Goal: Task Accomplishment & Management: Use online tool/utility

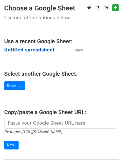
click at [26, 51] on strong "Untitled spreadsheet" at bounding box center [29, 49] width 51 height 5
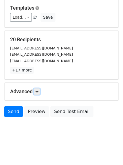
drag, startPoint x: 40, startPoint y: 93, endPoint x: 60, endPoint y: 107, distance: 25.0
click at [39, 93] on icon at bounding box center [36, 91] width 3 height 3
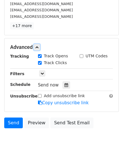
scroll to position [108, 0]
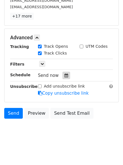
drag, startPoint x: 64, startPoint y: 72, endPoint x: 60, endPoint y: 74, distance: 4.3
click at [64, 72] on div at bounding box center [67, 75] width 8 height 7
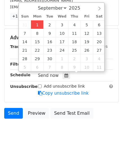
type input "2025-09-01 12:00"
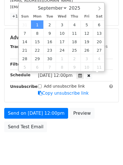
scroll to position [0, 0]
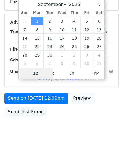
type input "4"
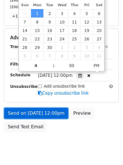
type input "2025-09-01 16:00"
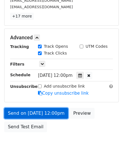
click at [33, 111] on link "Send on Sep 1 at 12:00pm" at bounding box center [36, 113] width 64 height 11
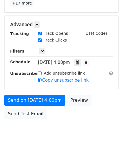
scroll to position [123, 0]
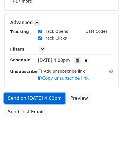
click at [25, 95] on link "Send on Sep 1 at 4:00pm" at bounding box center [34, 98] width 61 height 11
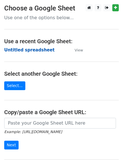
click at [21, 51] on strong "Untitled spreadsheet" at bounding box center [29, 49] width 51 height 5
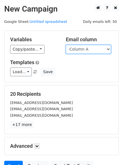
click at [86, 52] on select "Column A Column B Column C Column D Column E" at bounding box center [88, 49] width 45 height 9
select select "Column B"
click at [66, 45] on select "Column A Column B Column C Column D Column E" at bounding box center [88, 49] width 45 height 9
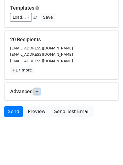
click at [39, 90] on icon at bounding box center [36, 91] width 3 height 3
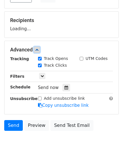
scroll to position [83, 0]
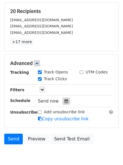
click at [65, 102] on icon at bounding box center [67, 101] width 4 height 4
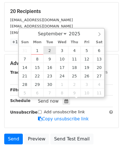
type input "2025-09-02 12:00"
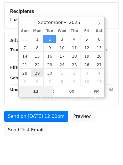
type input "5"
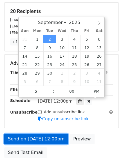
type input "2025-09-02 17:00"
click at [29, 139] on link "Send on Sep 2 at 12:00pm" at bounding box center [36, 139] width 64 height 11
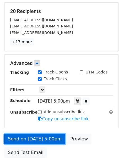
click at [16, 137] on link "Send on Sep 2 at 5:00pm" at bounding box center [34, 139] width 61 height 11
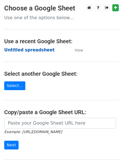
click at [20, 50] on strong "Untitled spreadsheet" at bounding box center [29, 49] width 51 height 5
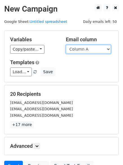
click at [83, 51] on select "Column A Column B Column C Column D Column E" at bounding box center [88, 49] width 45 height 9
select select "Column C"
click at [66, 45] on select "Column A Column B Column C Column D Column E" at bounding box center [88, 49] width 45 height 9
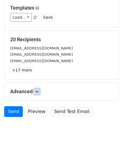
click at [38, 92] on icon at bounding box center [36, 91] width 3 height 3
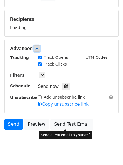
scroll to position [75, 0]
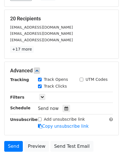
drag, startPoint x: 63, startPoint y: 108, endPoint x: 58, endPoint y: 108, distance: 4.6
click at [65, 108] on icon at bounding box center [67, 108] width 4 height 4
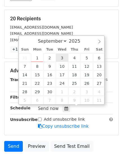
type input "2025-09-03 12:00"
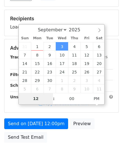
type input "6"
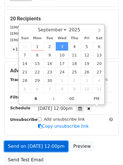
type input "2025-09-03 18:00"
click at [38, 145] on link "Send on Sep 3 at 12:00pm" at bounding box center [36, 146] width 64 height 11
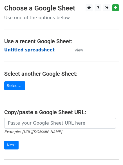
click at [18, 50] on strong "Untitled spreadsheet" at bounding box center [29, 49] width 51 height 5
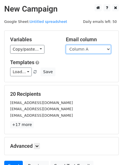
click at [98, 46] on select "Column A Column B Column C Column D Column E" at bounding box center [88, 49] width 45 height 9
select select "Column D"
click at [66, 45] on select "Column A Column B Column C Column D Column E" at bounding box center [88, 49] width 45 height 9
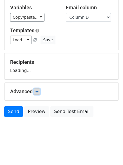
click at [39, 93] on icon at bounding box center [36, 91] width 3 height 3
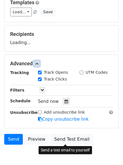
scroll to position [85, 0]
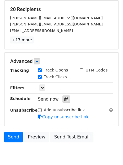
click at [65, 103] on div at bounding box center [67, 98] width 8 height 7
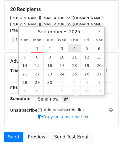
type input "2025-09-04 12:00"
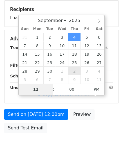
type input "7"
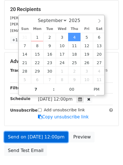
type input "2025-09-04 19:00"
click at [40, 138] on link "Send on Sep 4 at 12:00pm" at bounding box center [36, 137] width 64 height 11
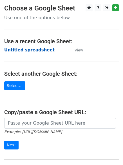
click at [16, 51] on strong "Untitled spreadsheet" at bounding box center [29, 49] width 51 height 5
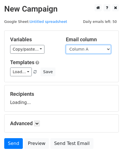
click at [84, 50] on select "Column A Column B Column C Column D Column E" at bounding box center [88, 49] width 45 height 9
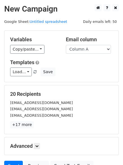
click at [83, 86] on div "20 Recipients [EMAIL_ADDRESS][DOMAIN_NAME] [EMAIL_ADDRESS][DOMAIN_NAME] [EMAIL_…" at bounding box center [62, 109] width 114 height 49
drag, startPoint x: 80, startPoint y: 48, endPoint x: 89, endPoint y: 92, distance: 45.0
click at [80, 48] on select "Column A Column B Column C Column D Column E" at bounding box center [88, 49] width 45 height 9
select select "Column E"
click at [66, 45] on select "Column A Column B Column C Column D Column E" at bounding box center [88, 49] width 45 height 9
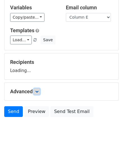
click at [36, 93] on link at bounding box center [37, 91] width 6 height 6
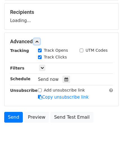
scroll to position [87, 0]
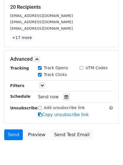
click at [67, 101] on div "Send now" at bounding box center [71, 97] width 66 height 8
click at [65, 98] on icon at bounding box center [67, 97] width 4 height 4
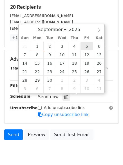
type input "[DATE] 12:00"
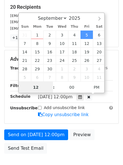
scroll to position [0, 0]
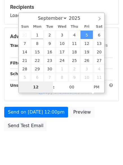
type input "8"
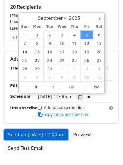
type input "[DATE] 20:00"
click at [40, 133] on link "Send on [DATE] 12:00pm" at bounding box center [36, 134] width 64 height 11
